Goal: Find specific page/section: Find specific page/section

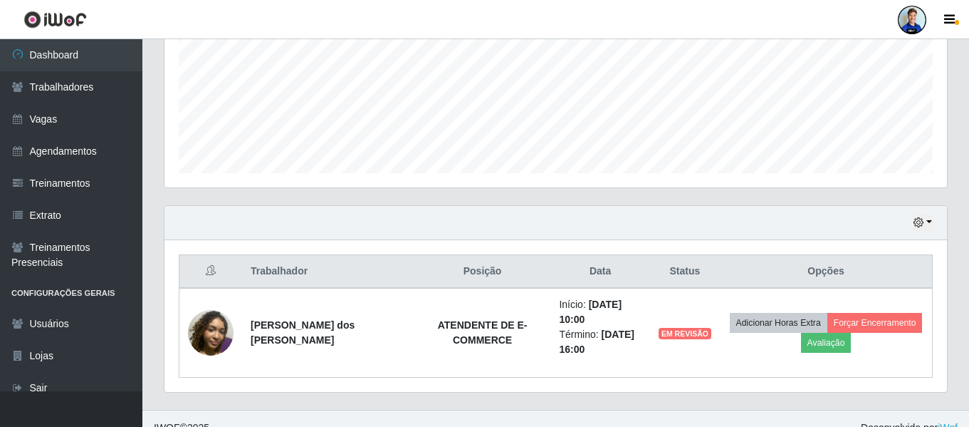
scroll to position [296, 783]
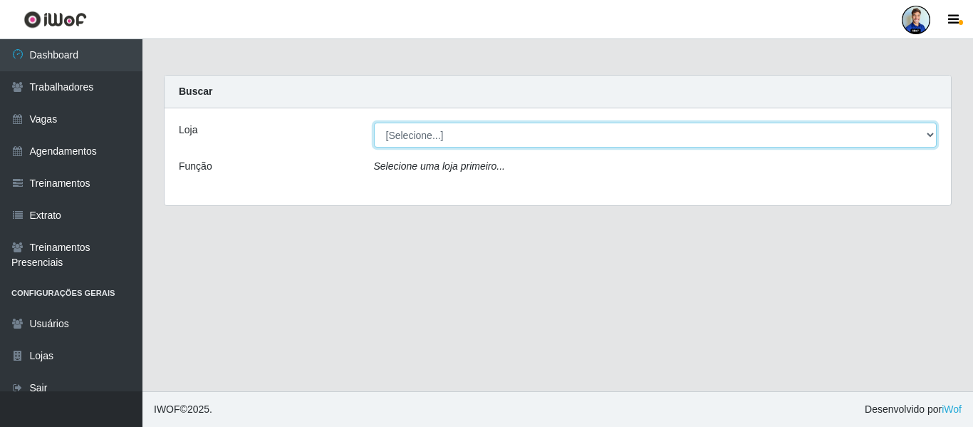
click at [408, 132] on select "[Selecione...] Super Popular" at bounding box center [655, 135] width 563 height 25
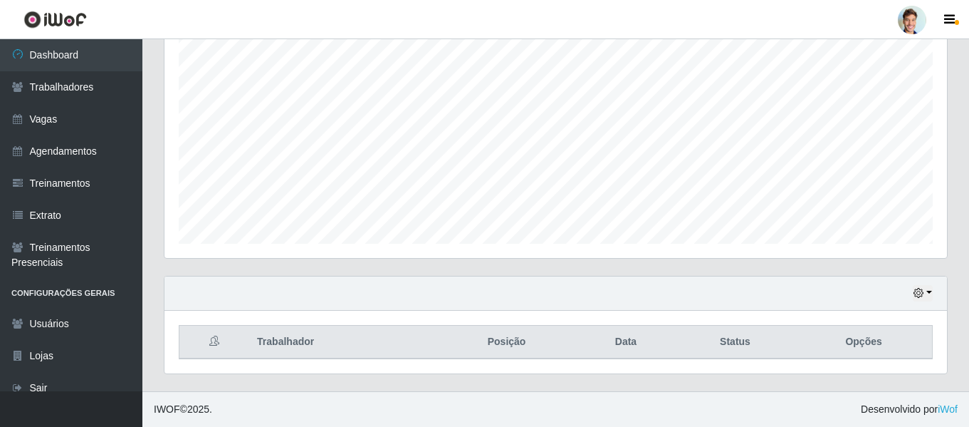
scroll to position [296, 783]
